Goal: Browse casually: Explore the website without a specific task or goal

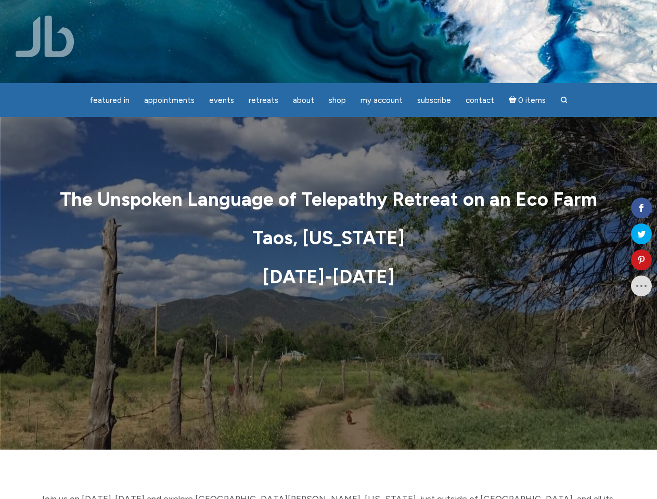
click at [328, 250] on p "Taos, [US_STATE]" at bounding box center [328, 238] width 591 height 26
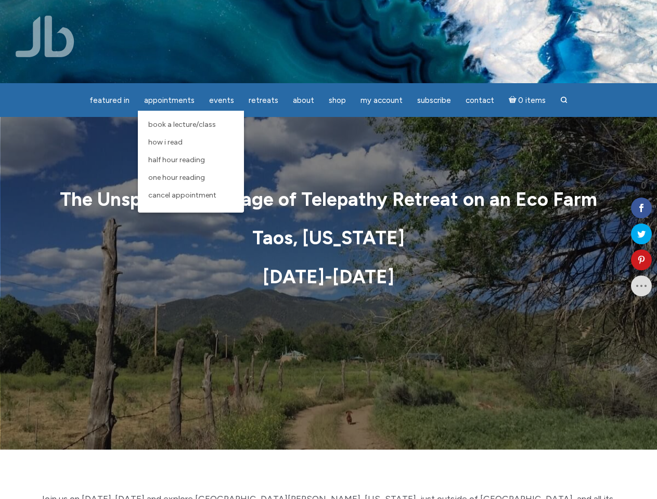
click at [169, 100] on span "Appointments" at bounding box center [169, 100] width 50 height 9
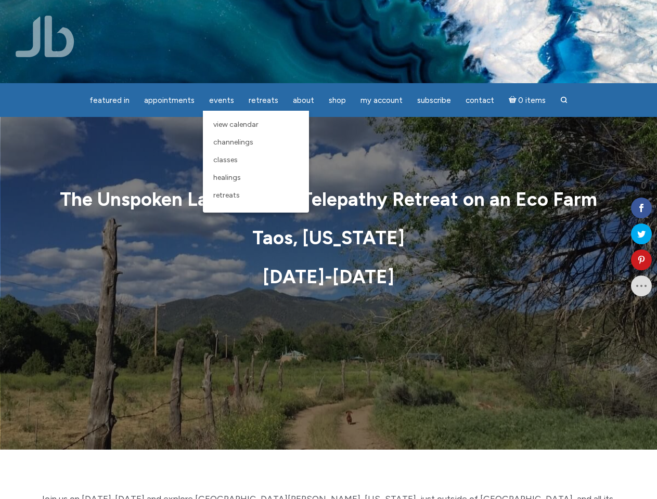
click at [222, 100] on span "Events" at bounding box center [221, 100] width 25 height 9
click at [303, 100] on span "About" at bounding box center [303, 100] width 21 height 9
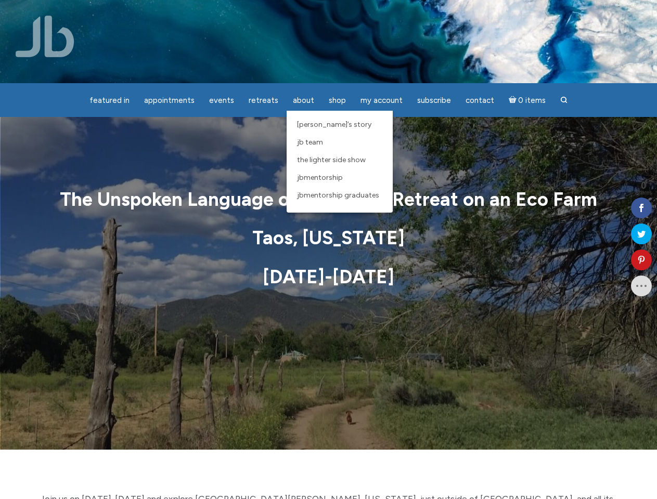
click at [381, 100] on span "My Account" at bounding box center [381, 100] width 42 height 9
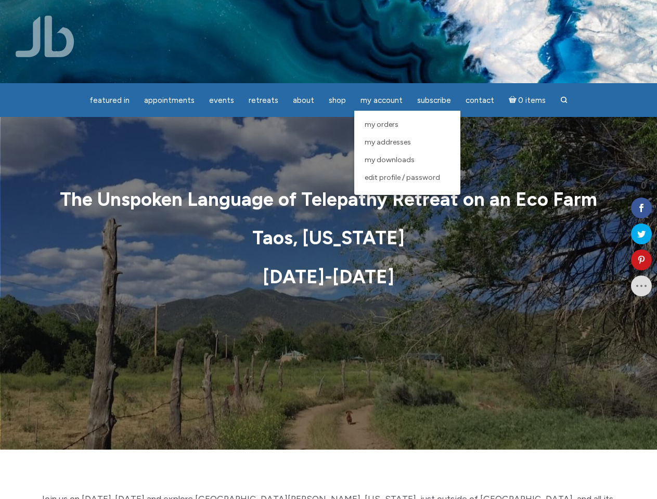
click at [641, 260] on icon at bounding box center [641, 260] width 21 height 8
